Goal: Task Accomplishment & Management: Complete application form

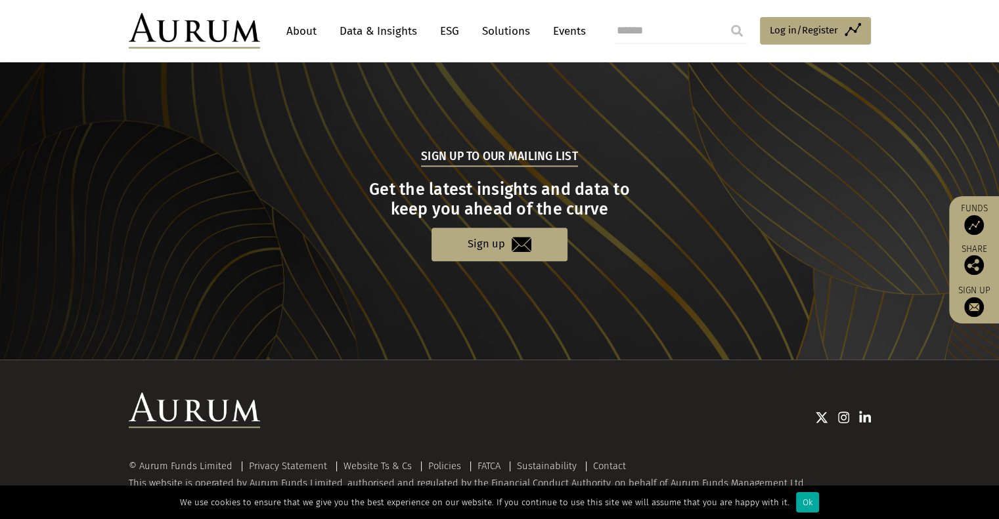
scroll to position [1295, 0]
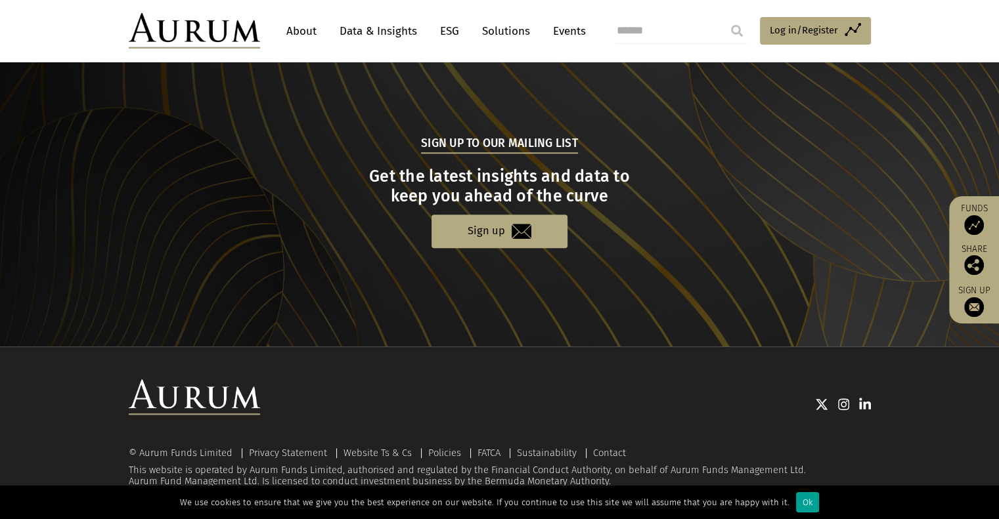
click at [796, 502] on div "Ok" at bounding box center [807, 502] width 23 height 20
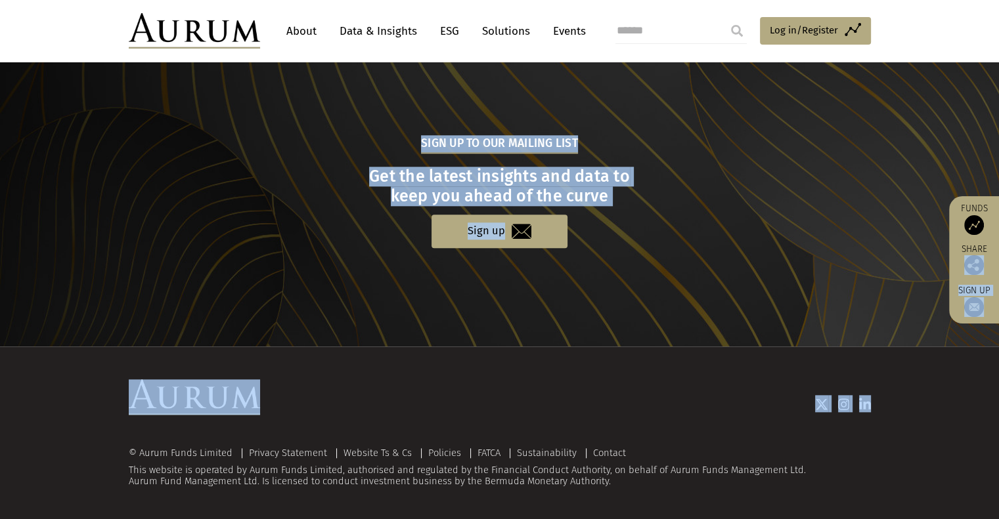
drag, startPoint x: 997, startPoint y: 378, endPoint x: 984, endPoint y: 257, distance: 121.5
click at [809, 32] on span "Log in/Register" at bounding box center [804, 30] width 68 height 16
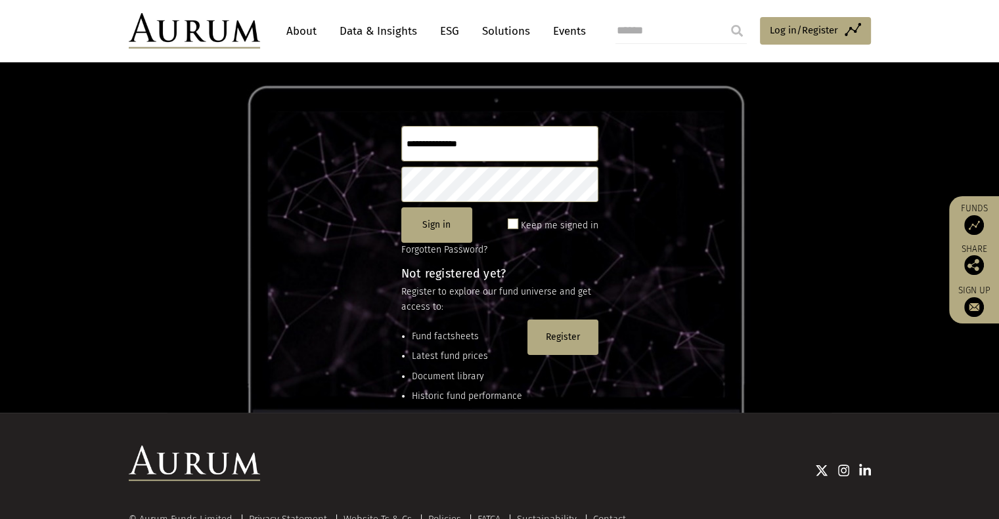
scroll to position [121, 0]
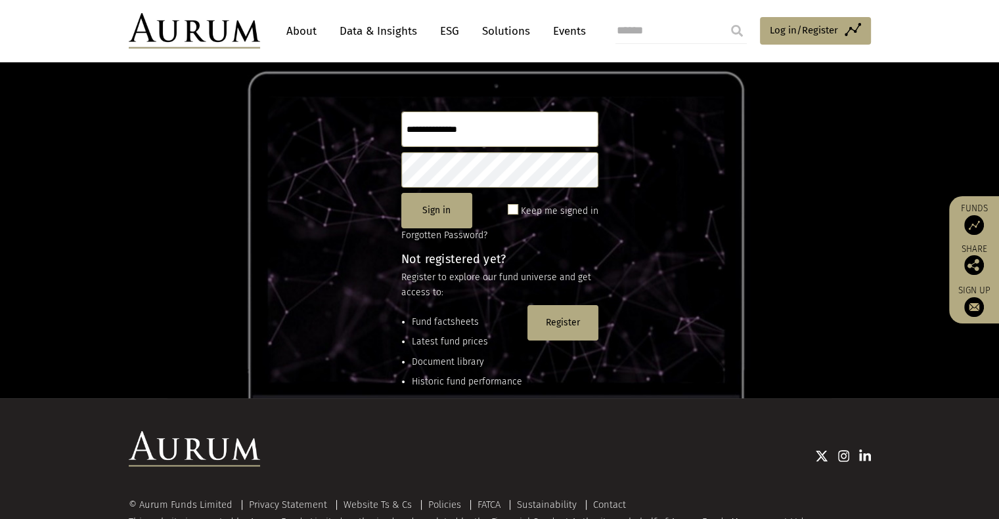
click at [969, 227] on img at bounding box center [974, 225] width 20 height 20
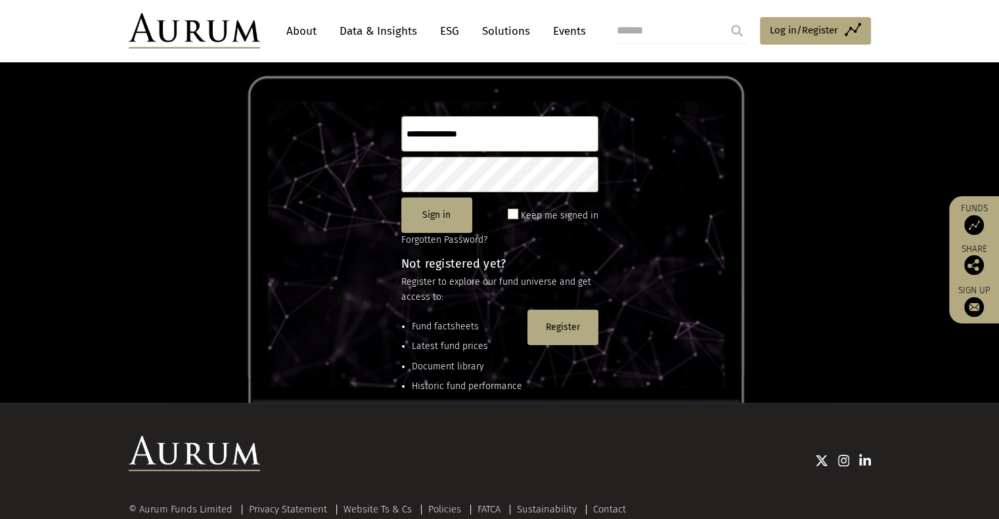
scroll to position [111, 0]
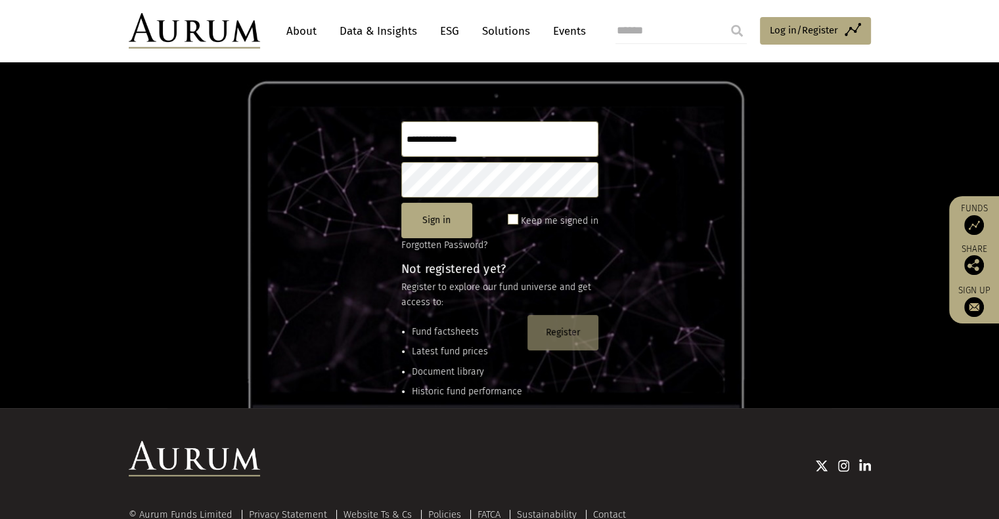
click at [560, 336] on button "Register" at bounding box center [562, 332] width 71 height 35
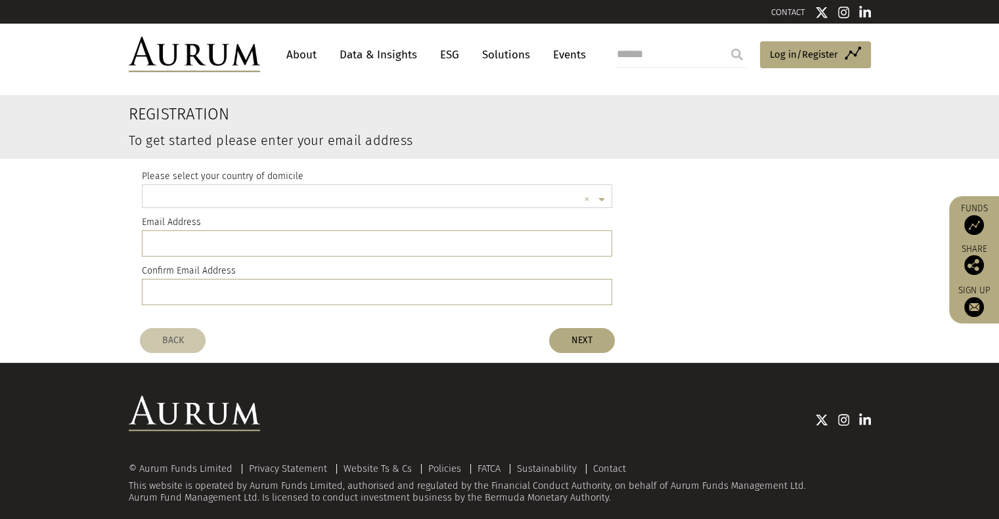
scroll to position [3, 0]
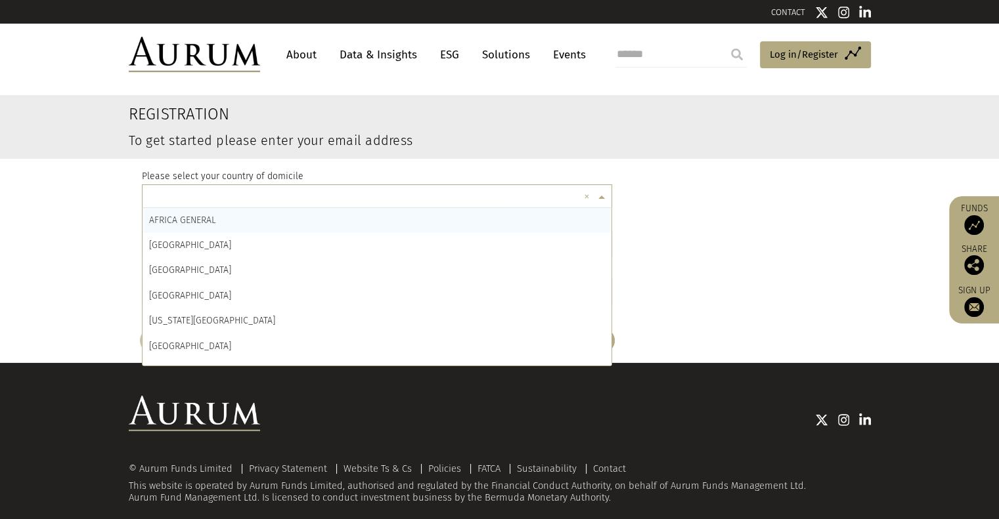
click at [550, 194] on input "text" at bounding box center [364, 199] width 430 height 26
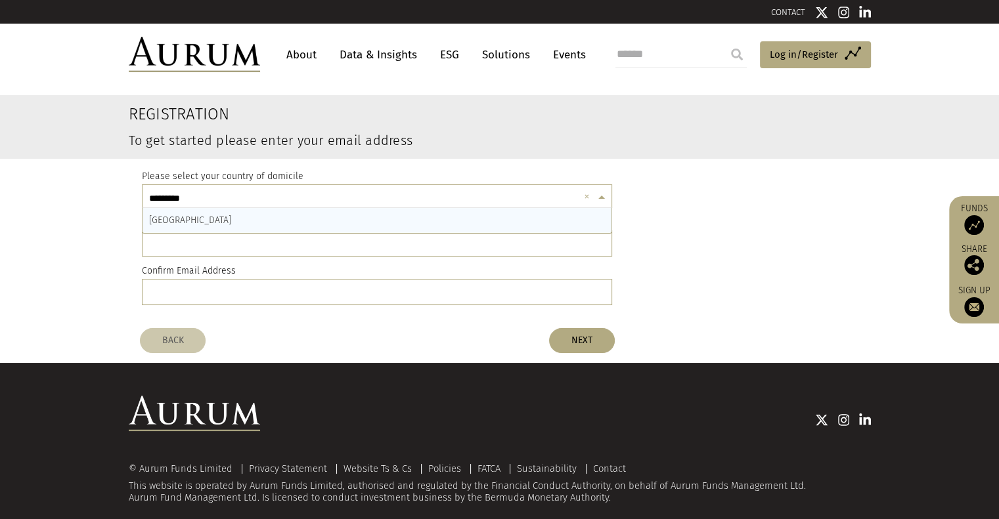
type input "**********"
click at [384, 225] on div "[GEOGRAPHIC_DATA]" at bounding box center [376, 220] width 469 height 25
click at [311, 243] on input "email" at bounding box center [377, 243] width 471 height 26
click at [667, 209] on div "Please select your country of domicile × [GEOGRAPHIC_DATA] × Email Address Conf…" at bounding box center [499, 240] width 735 height 163
click at [450, 243] on input "email" at bounding box center [377, 243] width 471 height 26
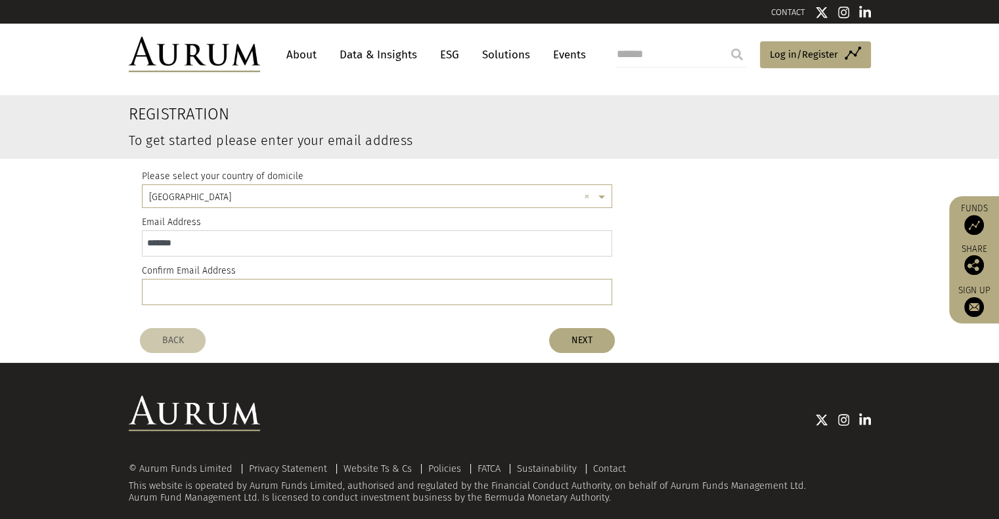
type input "*******"
click at [376, 289] on input "email" at bounding box center [377, 292] width 471 height 26
type input "*******"
click at [591, 341] on button "NEXT" at bounding box center [582, 340] width 66 height 25
click at [590, 341] on button "NEXT" at bounding box center [582, 340] width 66 height 25
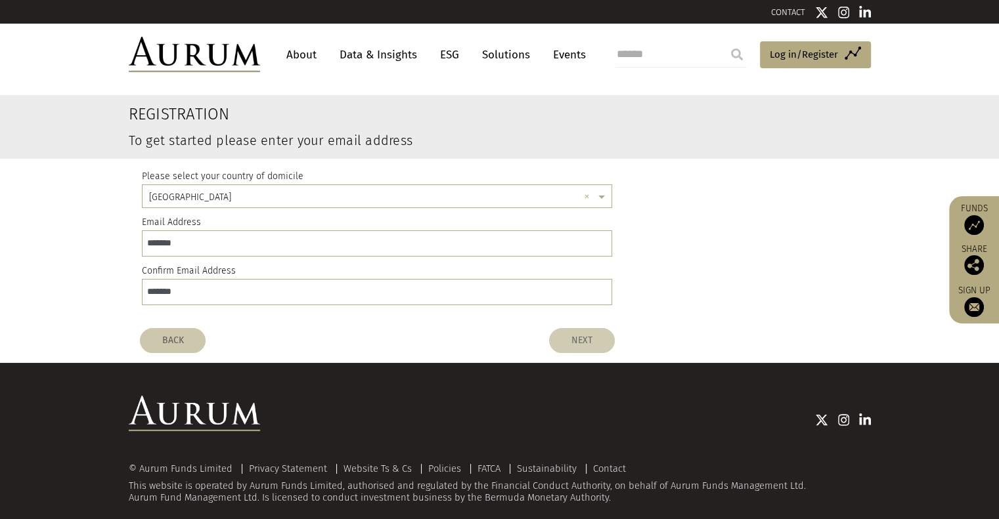
click at [574, 339] on button "NEXT" at bounding box center [582, 340] width 66 height 25
